Goal: Check status

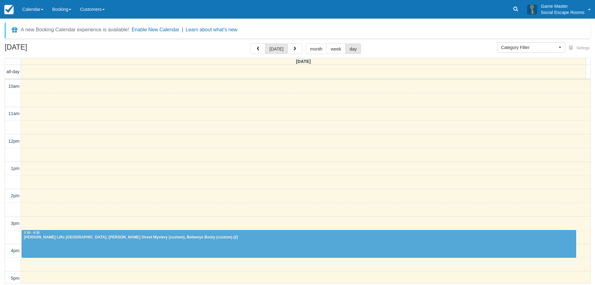
select select
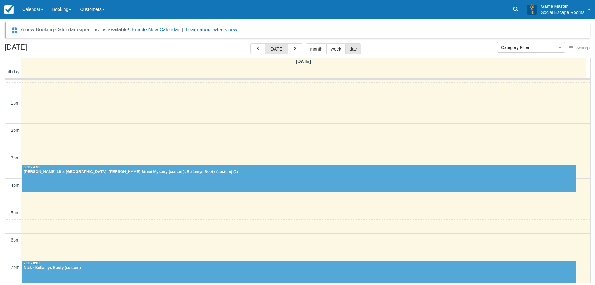
scroll to position [139, 0]
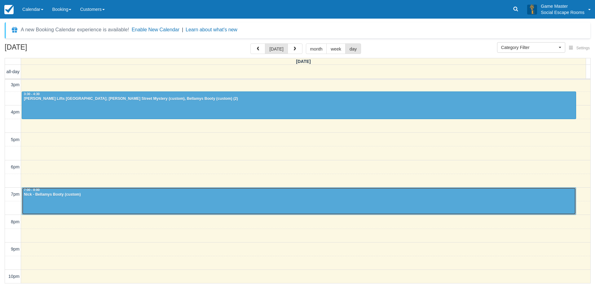
click at [500, 202] on div at bounding box center [299, 201] width 554 height 27
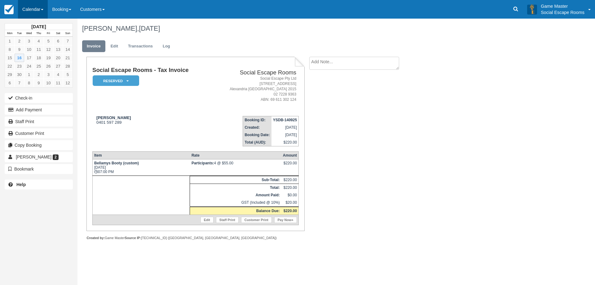
click at [39, 10] on link "Calendar" at bounding box center [33, 9] width 30 height 19
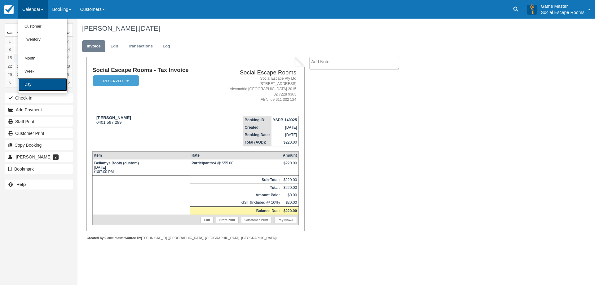
click at [46, 80] on link "Day" at bounding box center [42, 84] width 49 height 13
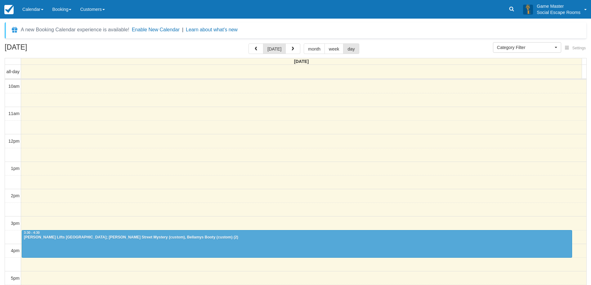
select select
